Goal: Check status: Check status

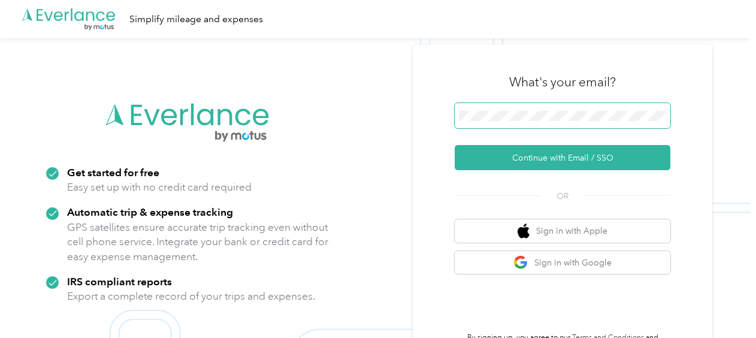
click at [529, 127] on span at bounding box center [563, 115] width 216 height 25
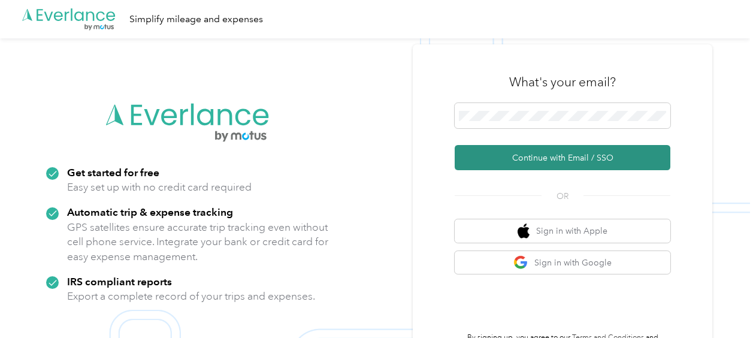
click at [535, 157] on button "Continue with Email / SSO" at bounding box center [563, 157] width 216 height 25
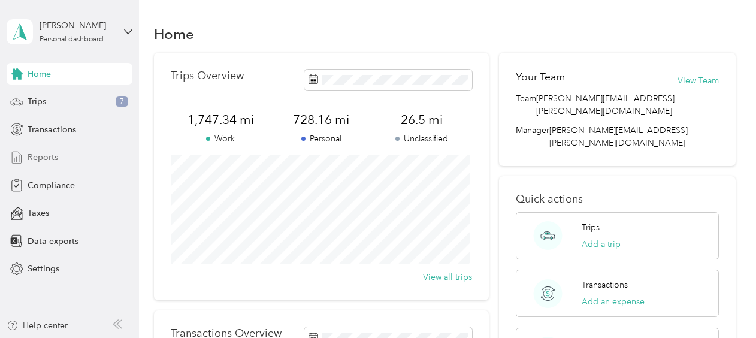
click at [44, 157] on span "Reports" at bounding box center [43, 157] width 31 height 13
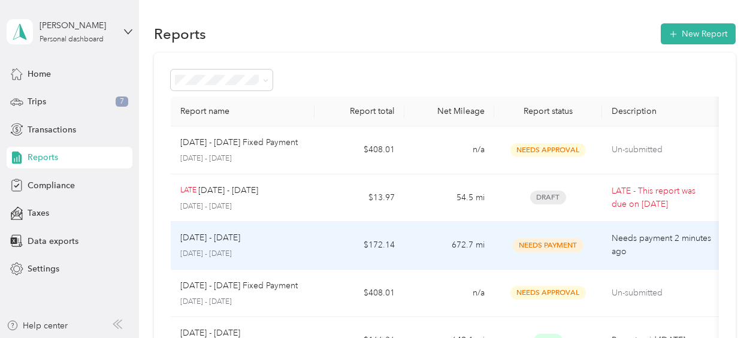
click at [346, 254] on td "$172.14" at bounding box center [360, 246] width 90 height 48
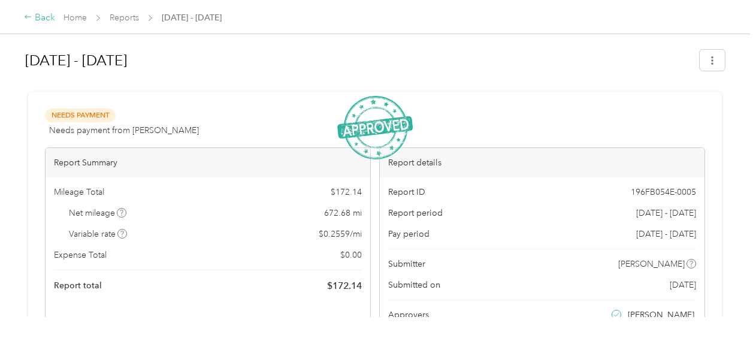
click at [41, 14] on div "Back" at bounding box center [39, 18] width 31 height 14
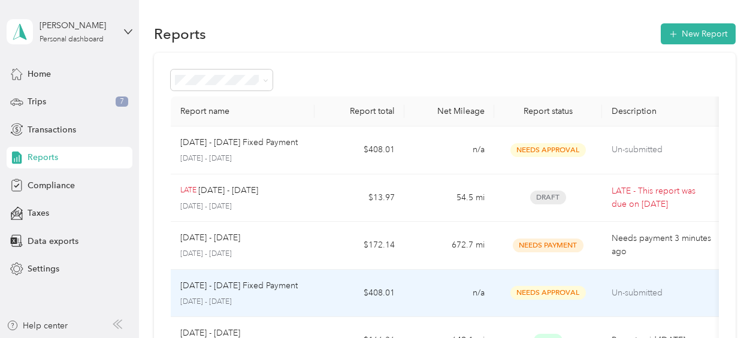
click at [365, 285] on td "$408.01" at bounding box center [360, 294] width 90 height 48
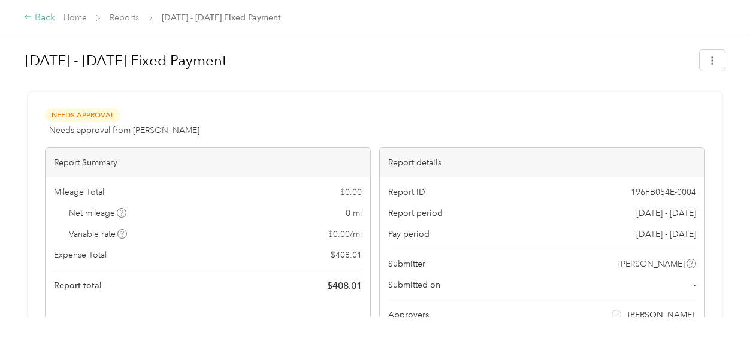
click at [41, 23] on div "Back" at bounding box center [39, 18] width 31 height 14
